Goal: Transaction & Acquisition: Obtain resource

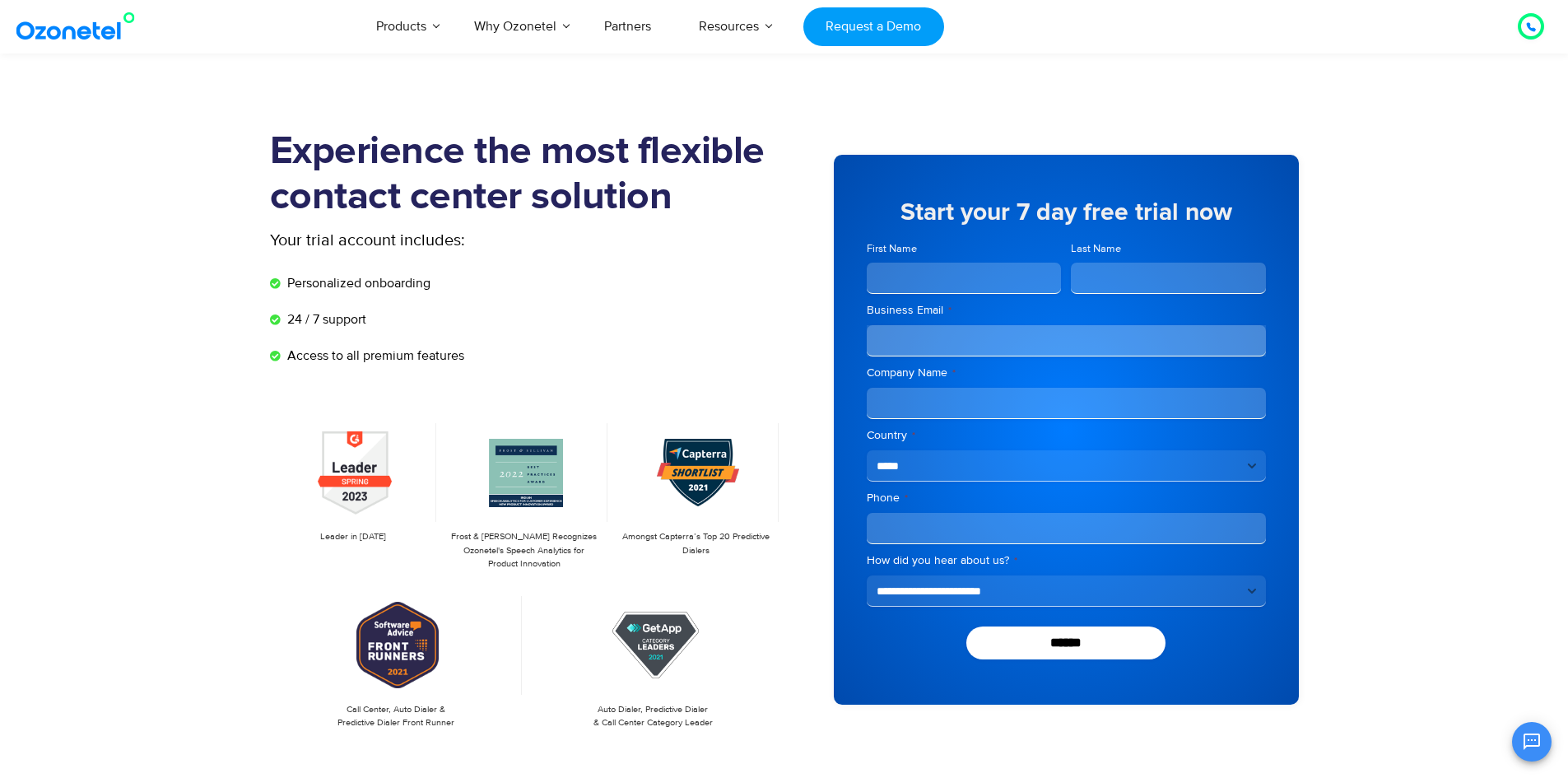
select select "**********"
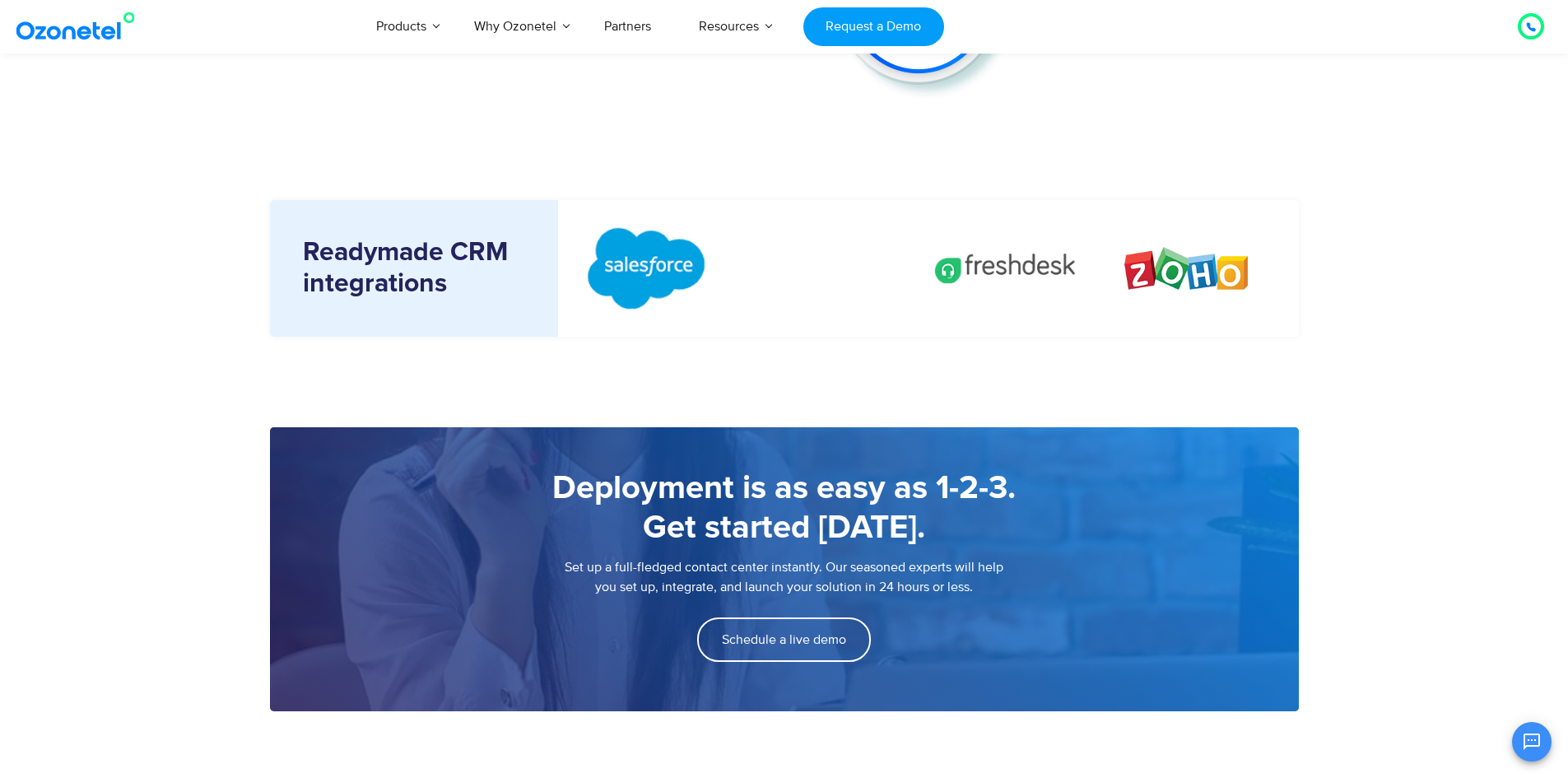
scroll to position [2222, 0]
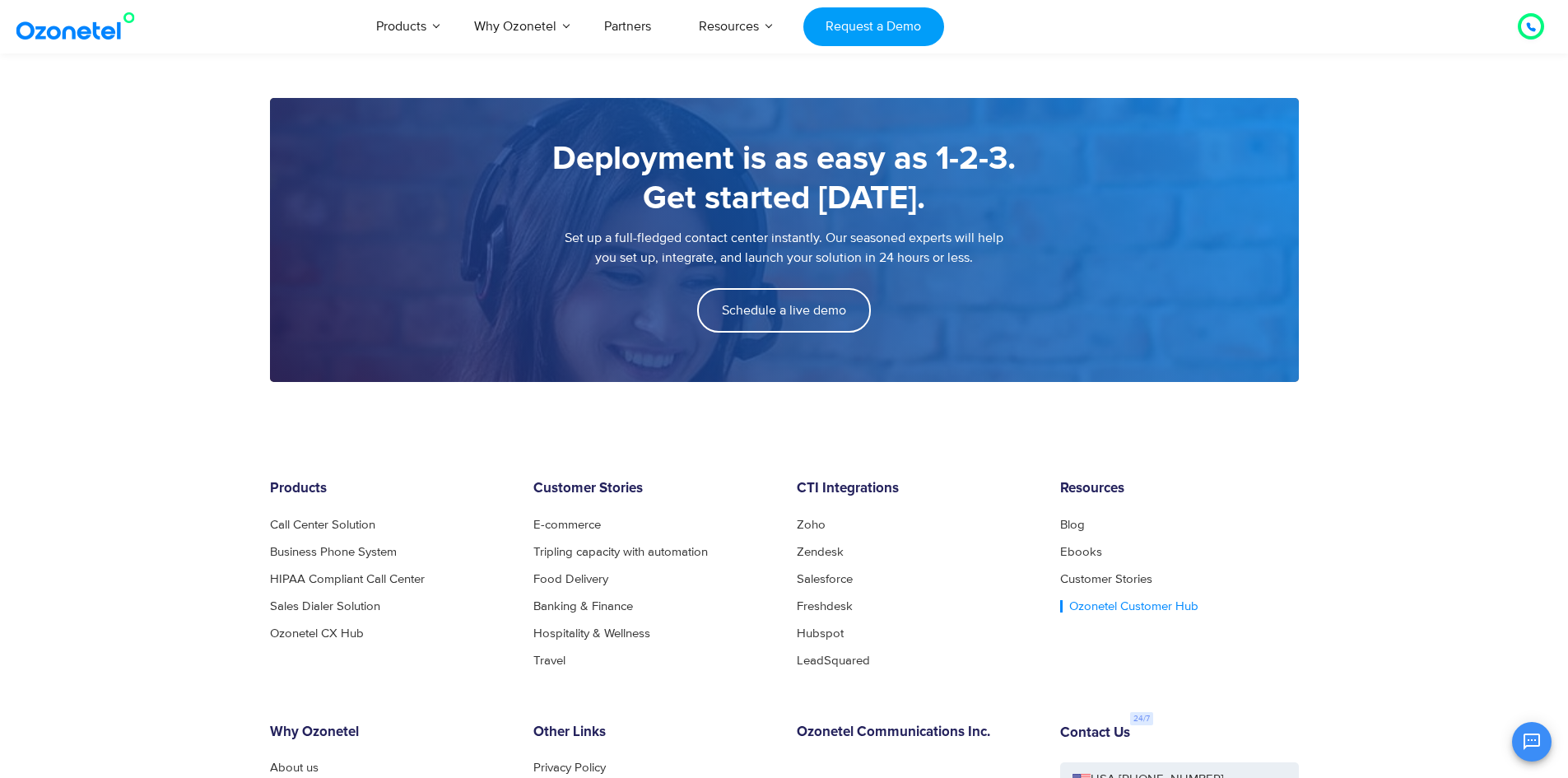
click at [1107, 611] on link "Ozonetel Customer Hub" at bounding box center [1128, 606] width 138 height 12
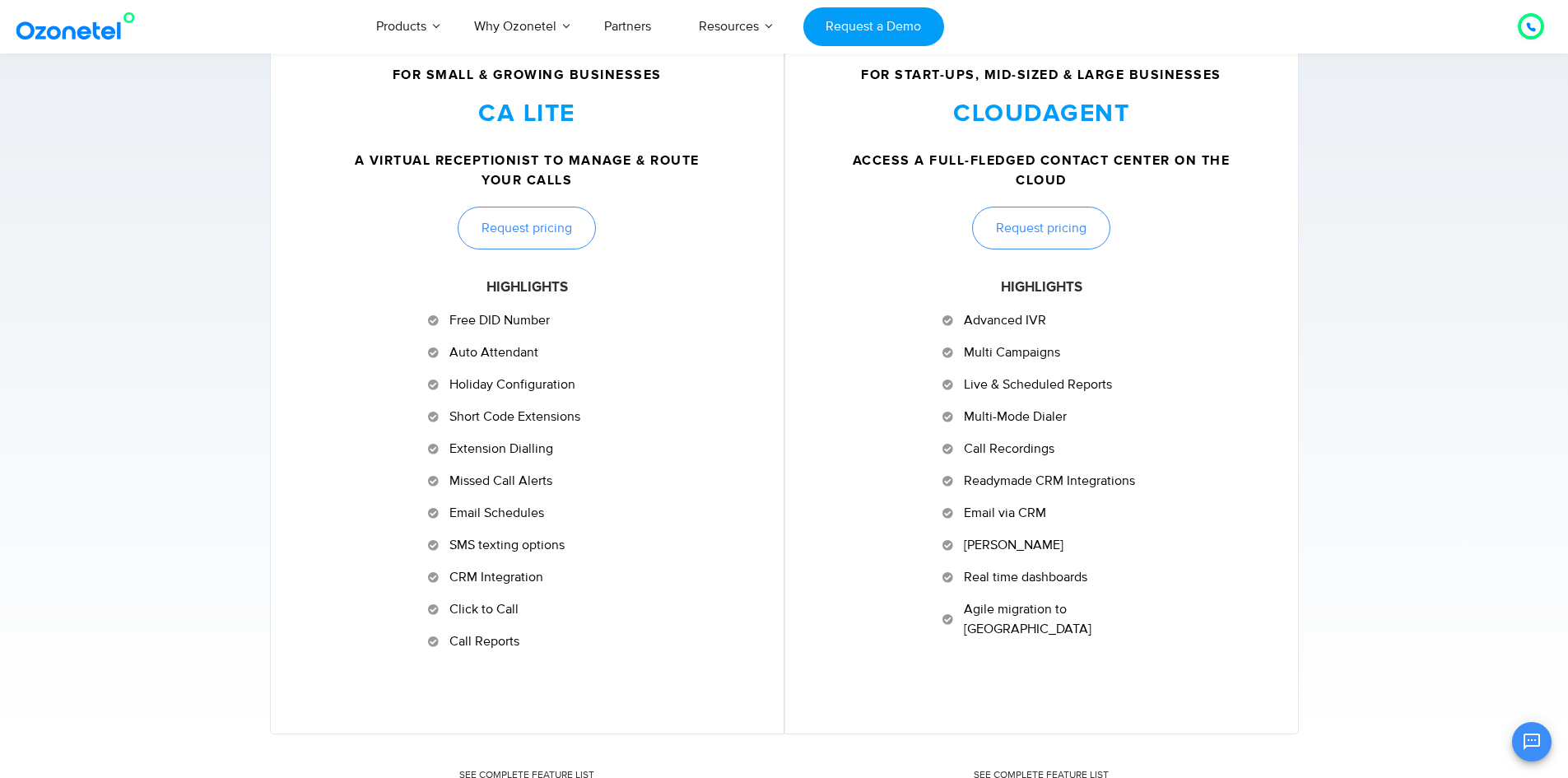
scroll to position [905, 0]
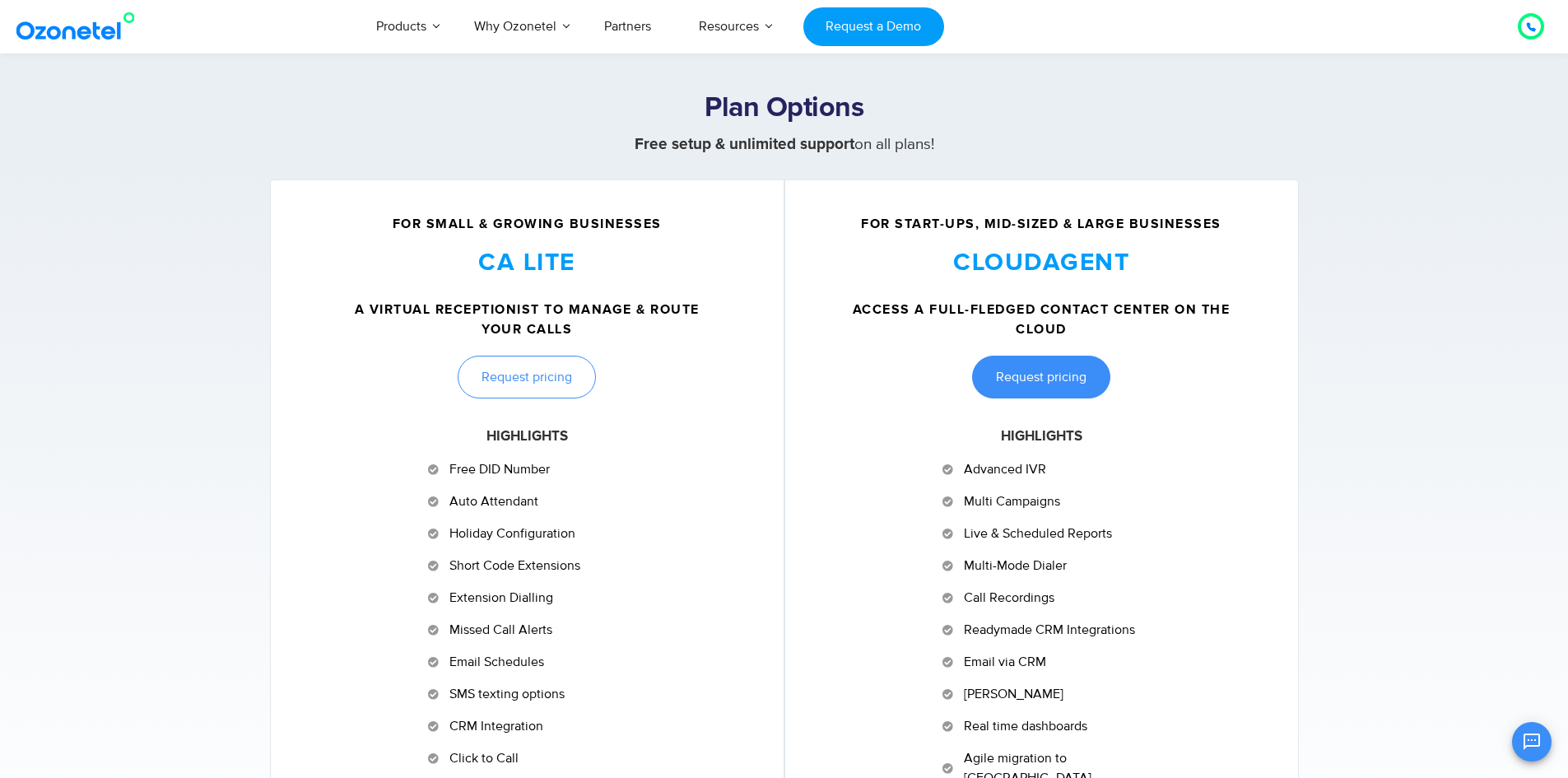
click at [1072, 379] on span "Request pricing" at bounding box center [1041, 377] width 91 height 13
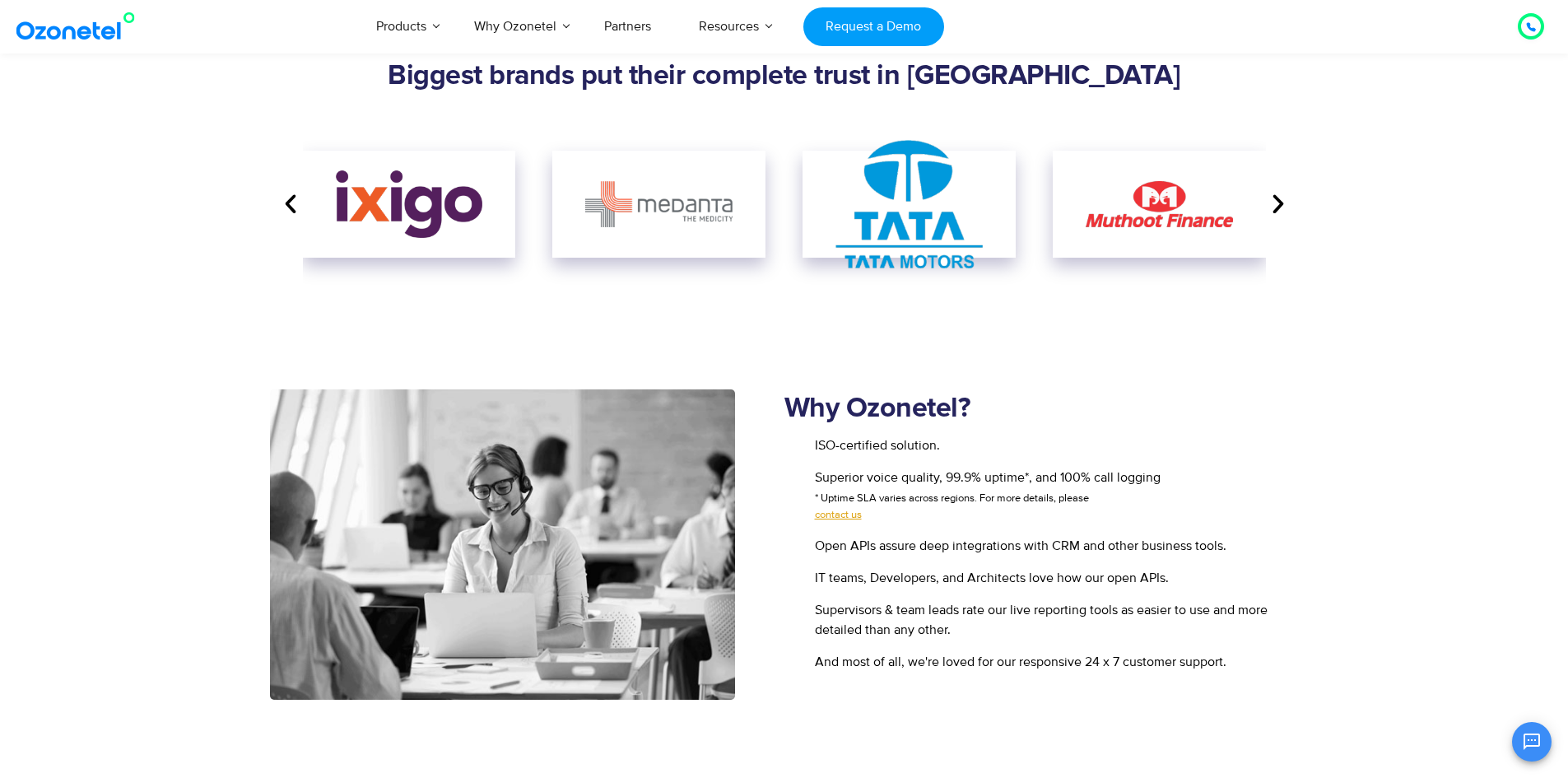
scroll to position [1864, 0]
